Goal: Transaction & Acquisition: Subscribe to service/newsletter

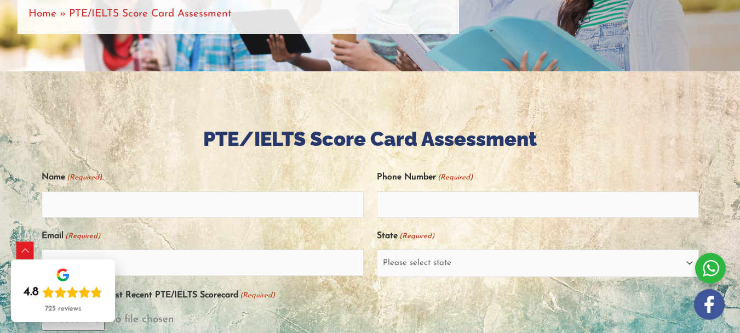
scroll to position [184, 0]
click at [165, 213] on input "Name (Required)" at bounding box center [203, 205] width 322 height 26
type input "Singappulige Chathuri Pamunuwa"
click at [156, 265] on input "Email (Required)" at bounding box center [203, 263] width 322 height 26
click at [153, 274] on input "Email (Required)" at bounding box center [203, 263] width 322 height 26
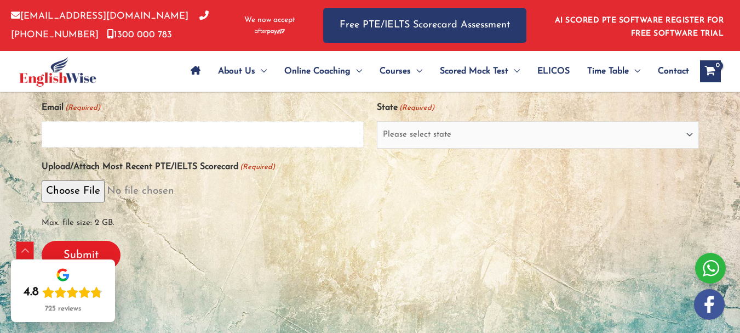
scroll to position [294, 0]
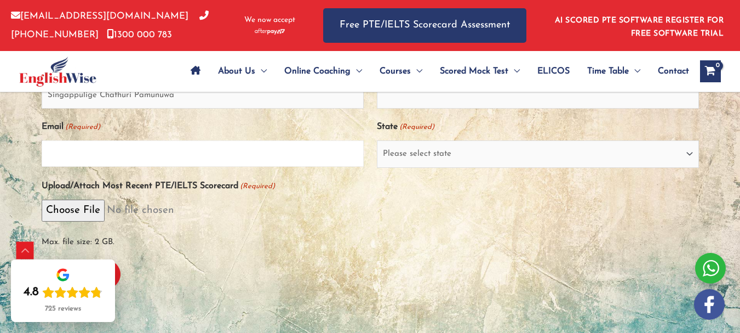
click at [172, 157] on input "Email (Required)" at bounding box center [203, 153] width 322 height 26
click at [82, 163] on input "Email (Required)" at bounding box center [203, 153] width 322 height 26
type input "[EMAIL_ADDRESS][DOMAIN_NAME]"
click at [407, 158] on select "Please select state [GEOGRAPHIC_DATA] ([GEOGRAPHIC_DATA]) [GEOGRAPHIC_DATA] ([G…" at bounding box center [538, 153] width 322 height 27
select select "[GEOGRAPHIC_DATA] ([GEOGRAPHIC_DATA])"
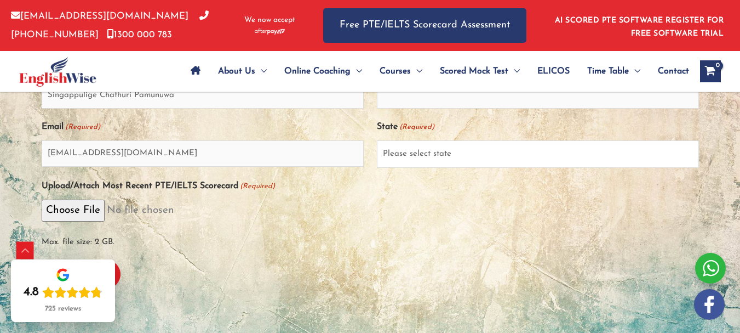
click at [377, 146] on select "Please select state [GEOGRAPHIC_DATA] ([GEOGRAPHIC_DATA]) [GEOGRAPHIC_DATA] ([G…" at bounding box center [538, 153] width 322 height 27
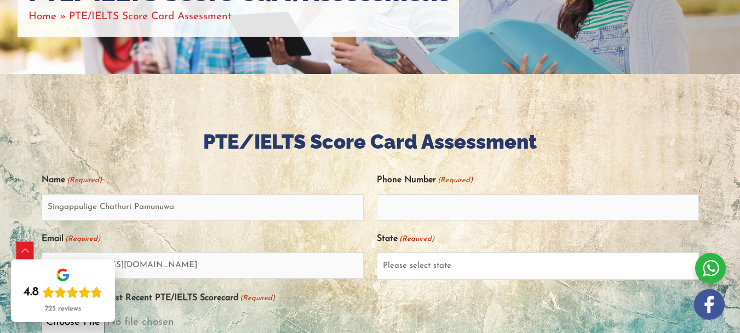
scroll to position [184, 0]
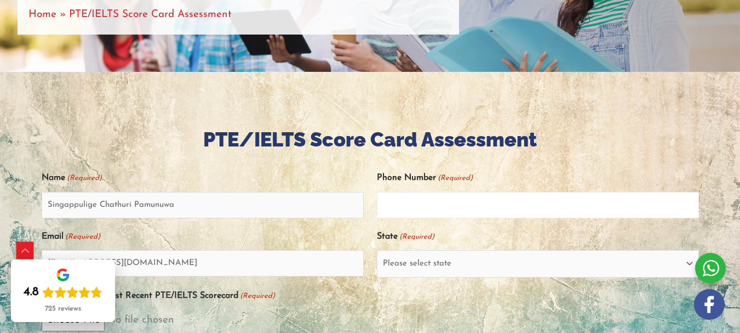
click at [396, 202] on input "Phone Number (Required)" at bounding box center [538, 205] width 322 height 26
type input "b"
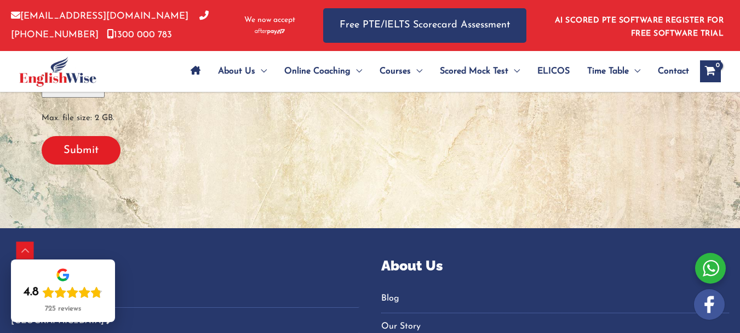
scroll to position [403, 0]
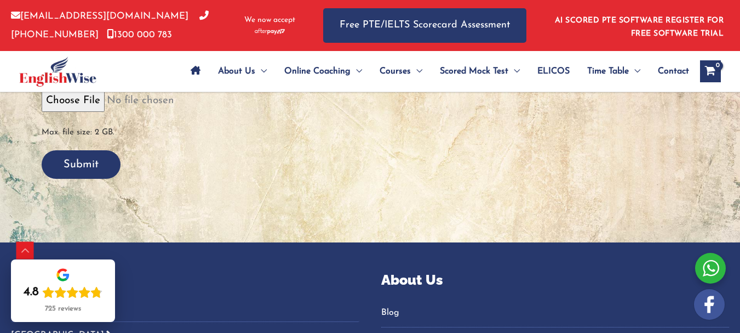
type input "866434323"
click at [93, 177] on input "Submit" at bounding box center [81, 164] width 79 height 28
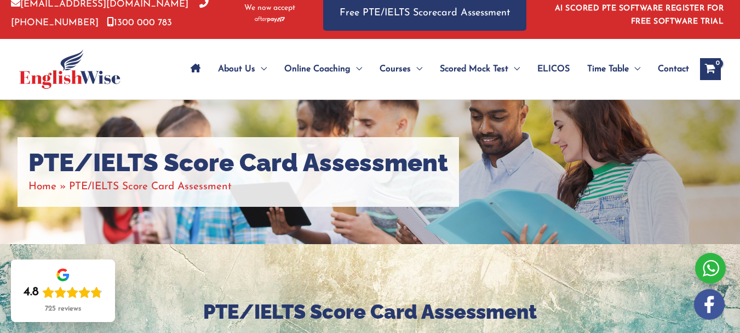
scroll to position [0, 0]
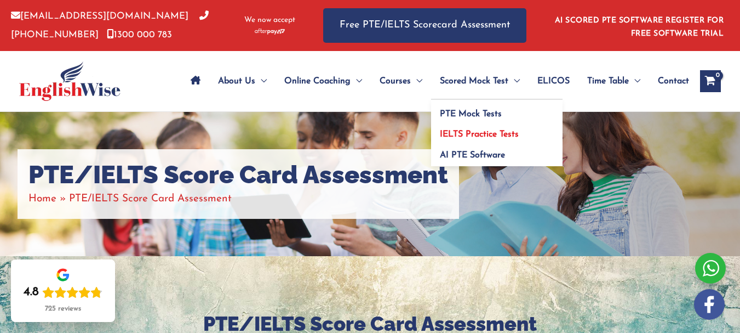
click at [459, 121] on link "IELTS Practice Tests" at bounding box center [497, 131] width 132 height 21
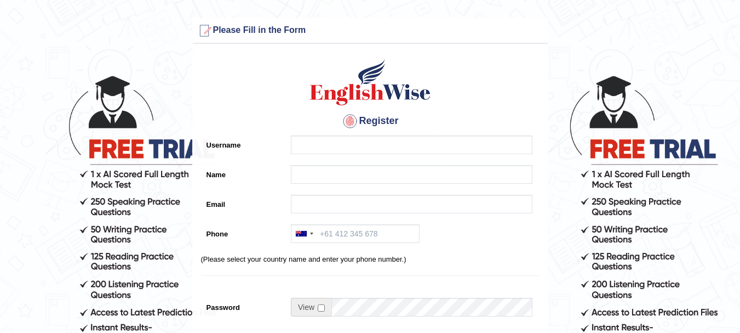
click at [237, 143] on label "Username" at bounding box center [243, 142] width 85 height 15
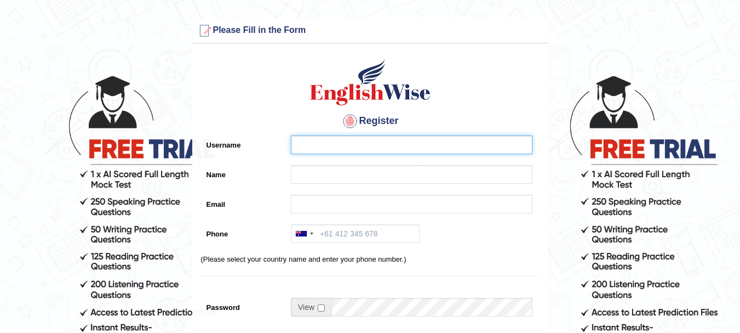
click at [291, 143] on input "Username" at bounding box center [412, 144] width 242 height 19
type input "chathu"
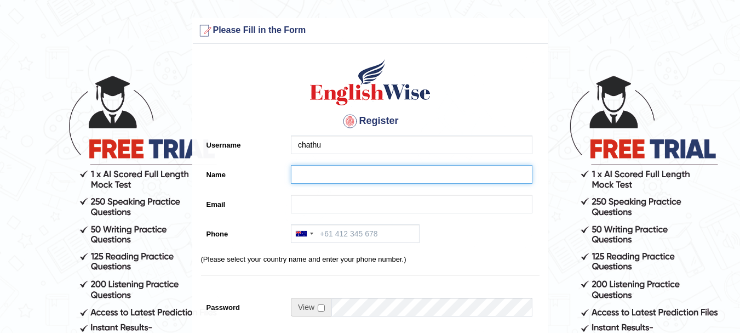
click at [304, 180] on input "Name" at bounding box center [412, 174] width 242 height 19
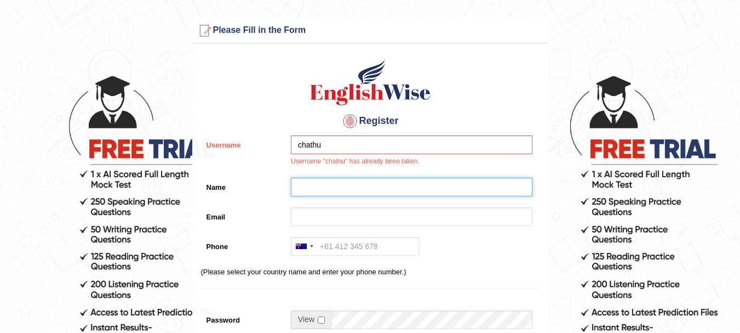
type input "Singappulige Chathuri Pamunuwa"
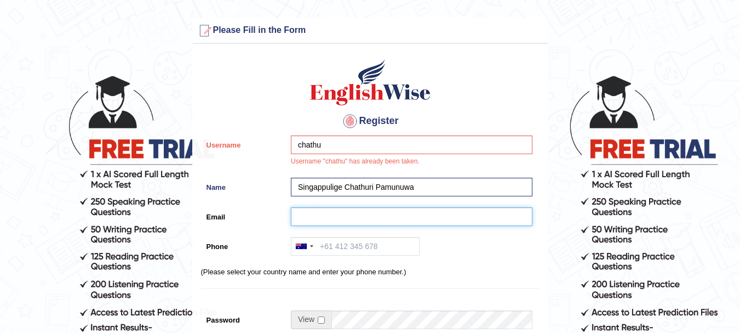
click at [309, 215] on input "Email" at bounding box center [412, 216] width 242 height 19
click at [309, 224] on input "Email" at bounding box center [412, 216] width 242 height 19
type input "[EMAIL_ADDRESS][DOMAIN_NAME]"
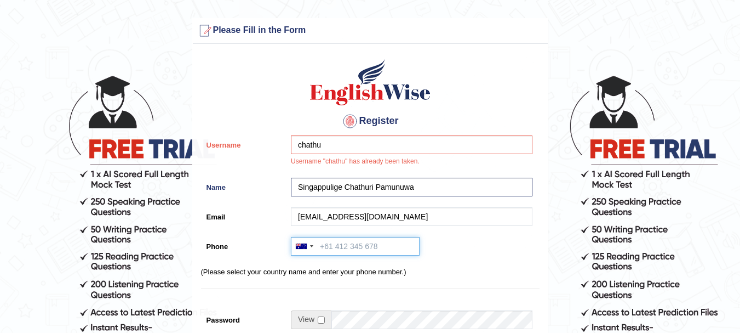
click at [355, 247] on input "Phone" at bounding box center [355, 246] width 129 height 19
click at [305, 248] on div at bounding box center [301, 245] width 11 height 5
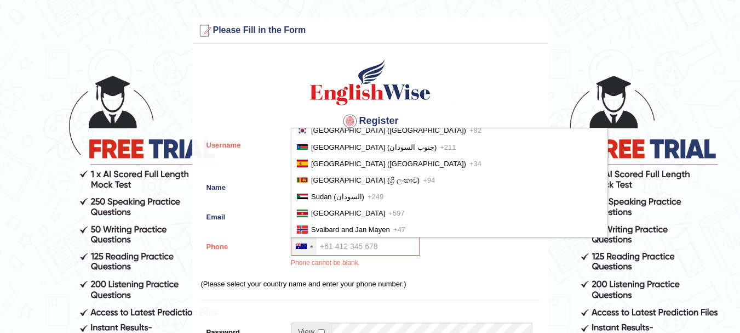
scroll to position [3452, 0]
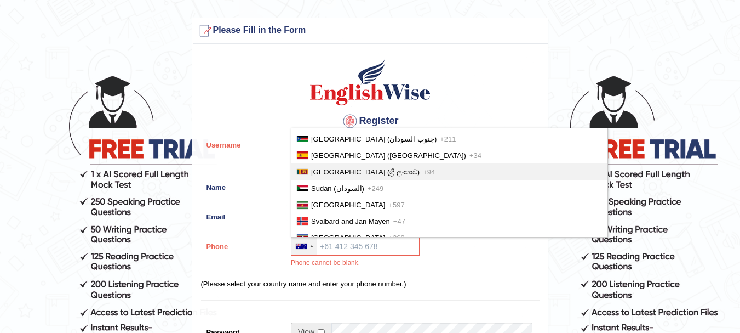
click at [306, 174] on div at bounding box center [302, 171] width 11 height 5
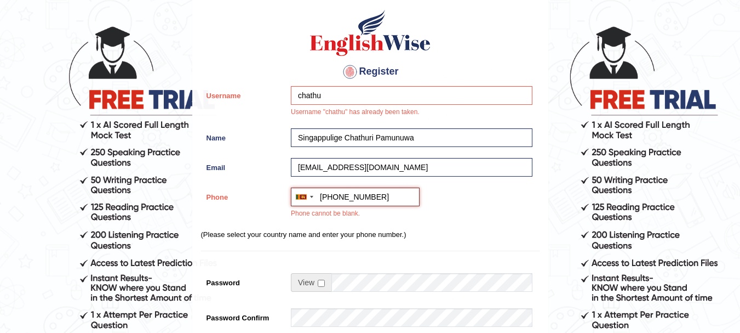
scroll to position [219, 0]
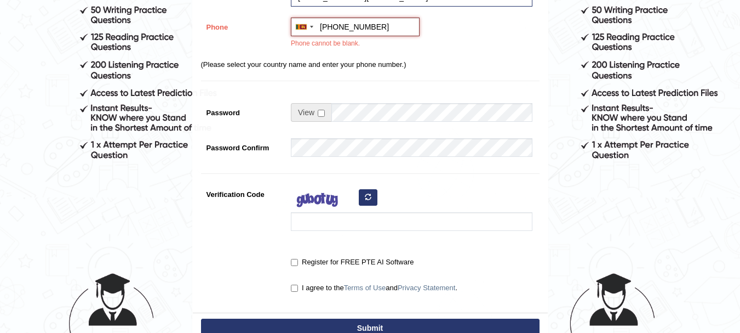
type input "+94714240385"
click at [324, 116] on input "checkbox" at bounding box center [321, 113] width 7 height 7
checkbox input "true"
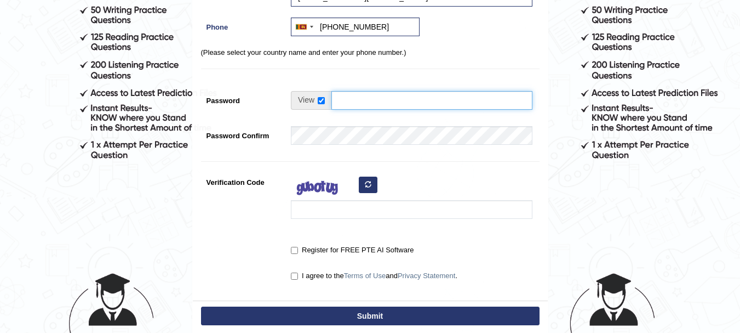
click at [370, 104] on input "Password" at bounding box center [431, 100] width 201 height 19
type input "S85@dT89sT9MeKn"
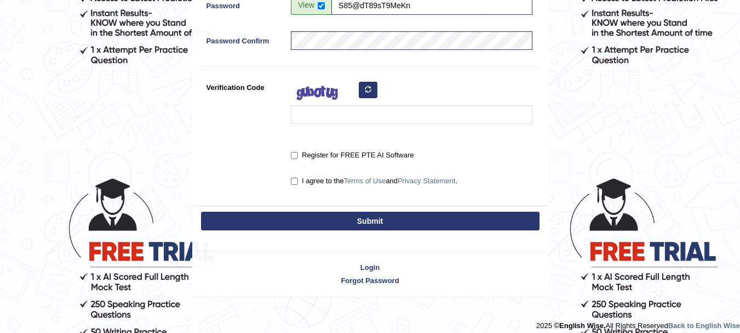
scroll to position [322, 0]
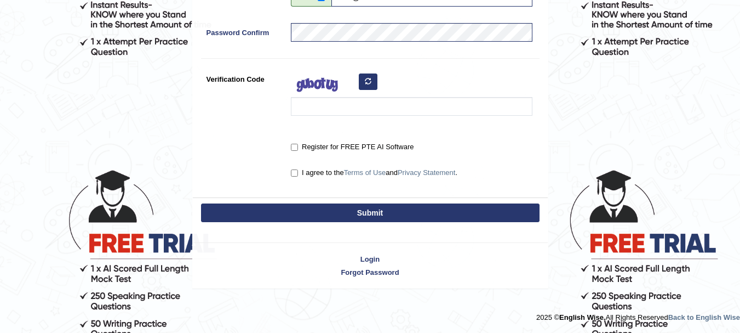
click at [294, 152] on label "Register for FREE PTE AI Software" at bounding box center [352, 146] width 123 height 11
click at [294, 151] on input "Register for FREE PTE AI Software" at bounding box center [294, 147] width 7 height 7
checkbox input "true"
click at [329, 216] on button "Submit" at bounding box center [370, 212] width 339 height 19
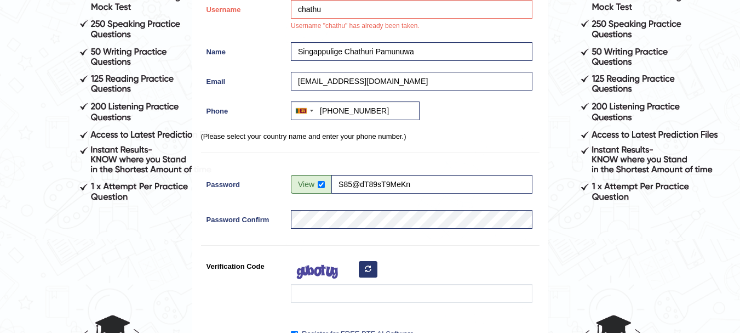
scroll to position [342, 0]
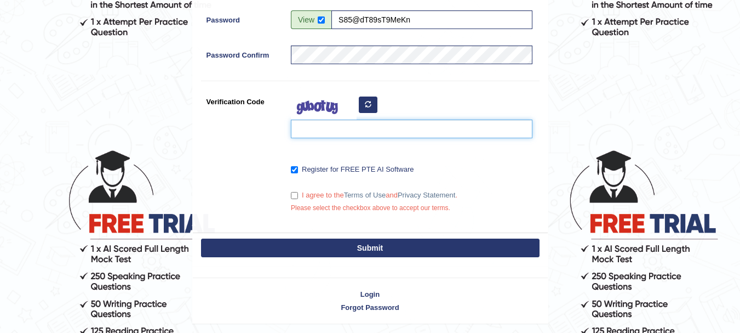
click at [355, 136] on input "Verification Code" at bounding box center [412, 128] width 242 height 19
type input "eoenpi"
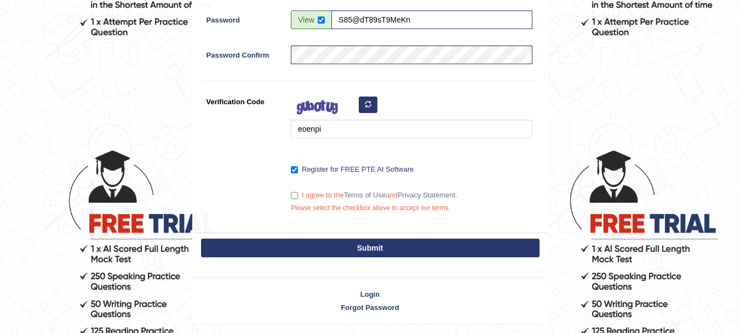
click at [352, 244] on button "Submit" at bounding box center [370, 247] width 339 height 19
click at [299, 198] on label "I agree to the Terms of Use and Privacy Statement ." at bounding box center [374, 195] width 167 height 11
click at [298, 198] on input "I agree to the Terms of Use and Privacy Statement ." at bounding box center [294, 195] width 7 height 7
checkbox input "true"
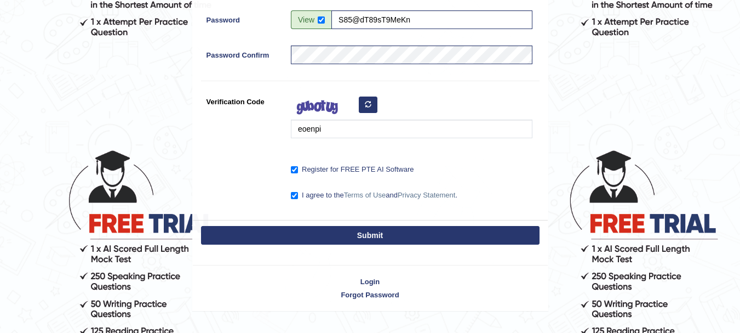
click at [302, 235] on button "Submit" at bounding box center [370, 235] width 339 height 19
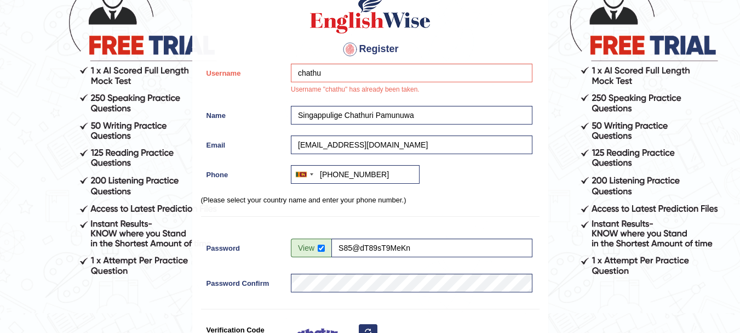
scroll to position [26, 0]
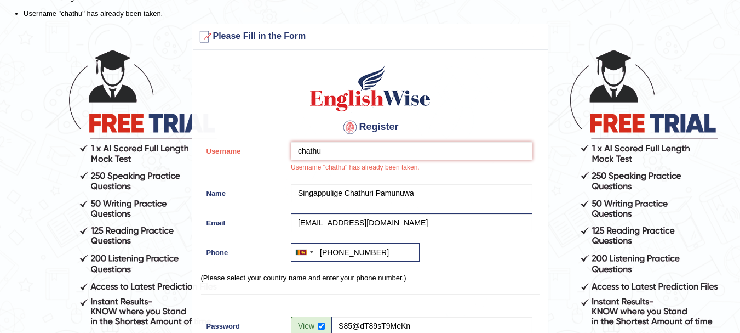
click at [329, 150] on input "chathu" at bounding box center [412, 150] width 242 height 19
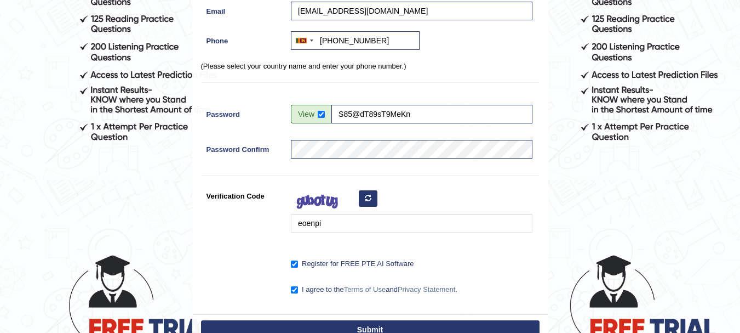
scroll to position [300, 0]
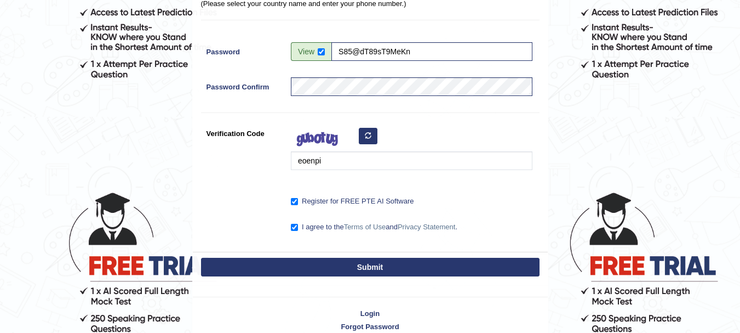
type input "chathupam"
click at [323, 261] on button "Submit" at bounding box center [370, 267] width 339 height 19
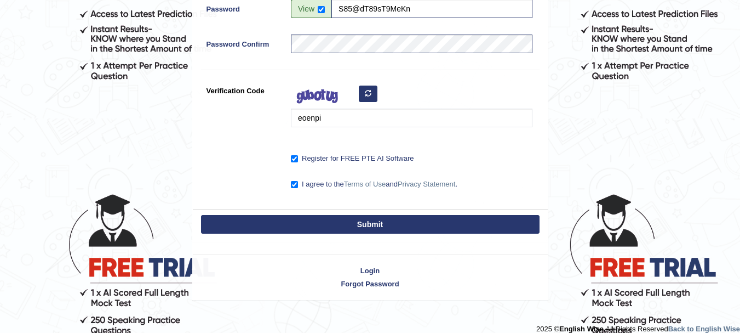
scroll to position [310, 0]
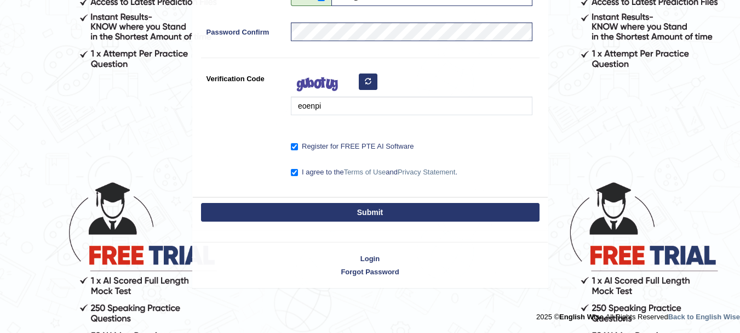
click at [309, 214] on button "Submit" at bounding box center [370, 212] width 339 height 19
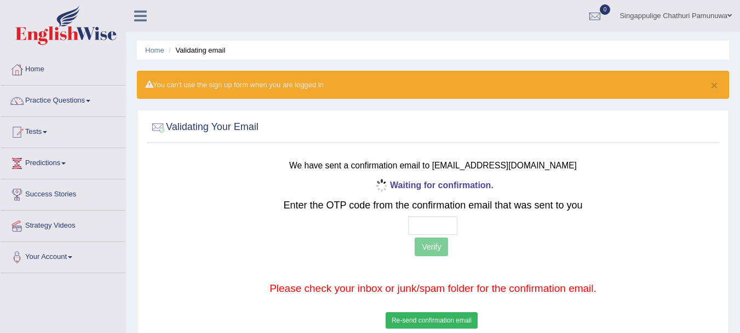
click at [287, 42] on ul "Home Validating email" at bounding box center [433, 50] width 592 height 19
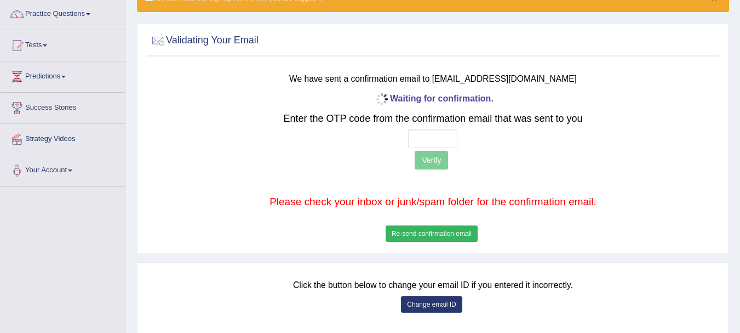
scroll to position [110, 0]
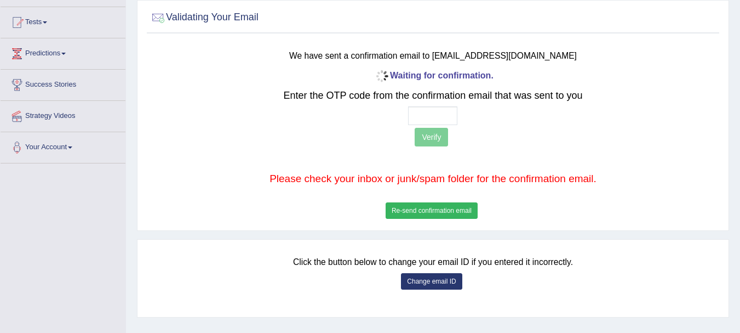
click at [427, 136] on p "Verify" at bounding box center [433, 138] width 471 height 21
drag, startPoint x: 544, startPoint y: 4, endPoint x: 160, endPoint y: 142, distance: 408.2
click at [160, 142] on div "We have sent a confirmation email to chathuripamunuwa@gmail.com Waiting for con…" at bounding box center [433, 131] width 578 height 179
